Goal: Check status: Check status

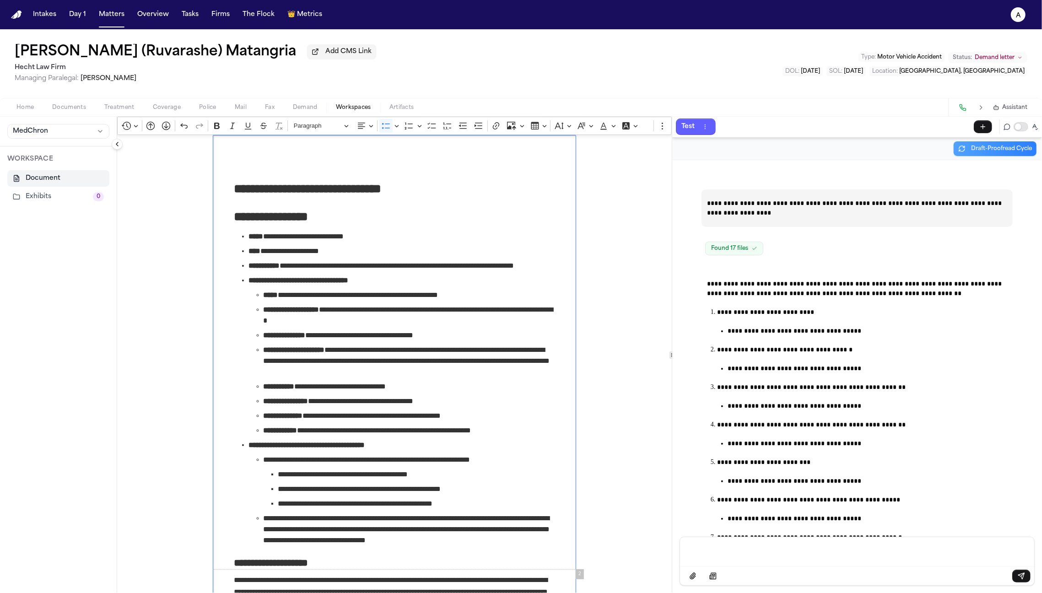
scroll to position [27717, 0]
